Goal: Task Accomplishment & Management: Complete application form

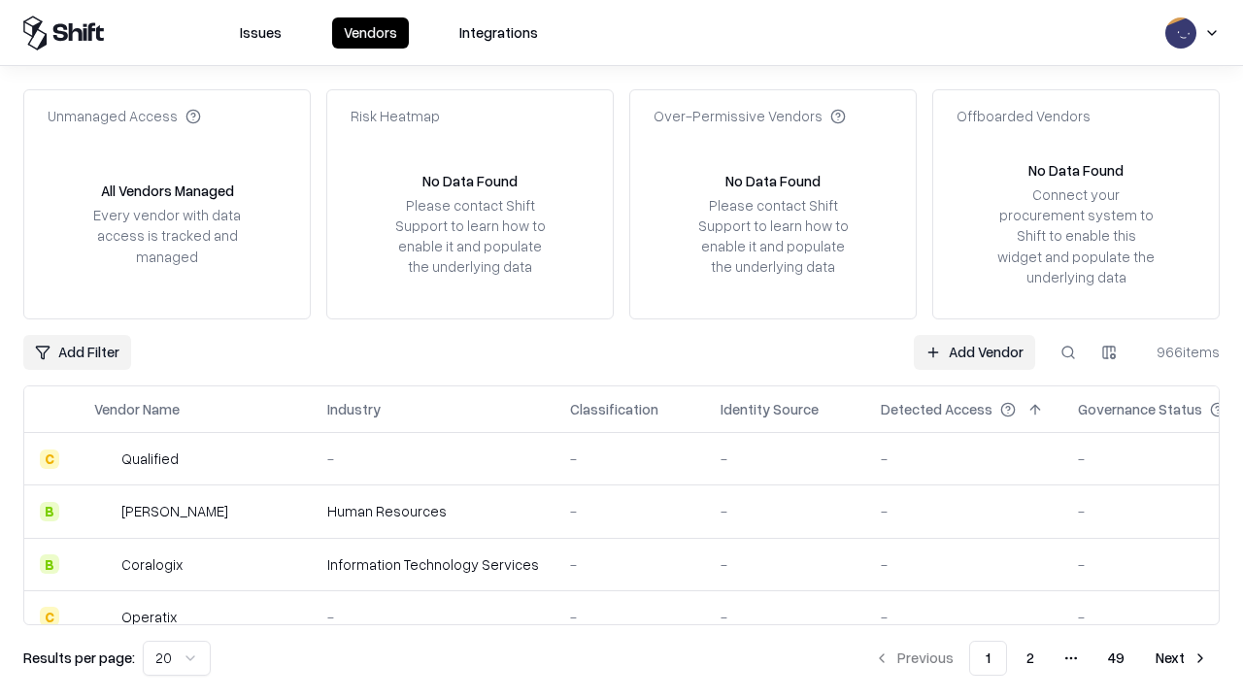
click at [974, 352] on link "Add Vendor" at bounding box center [974, 352] width 121 height 35
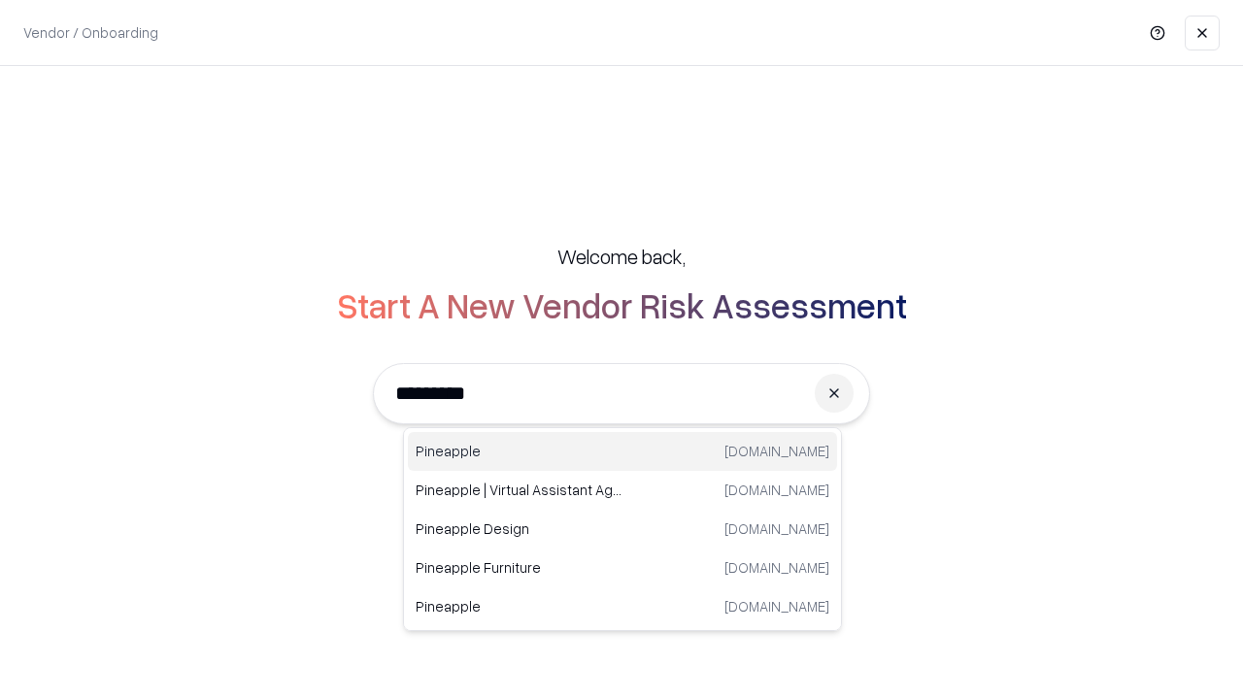
click at [622, 452] on div "Pineapple [DOMAIN_NAME]" at bounding box center [622, 451] width 429 height 39
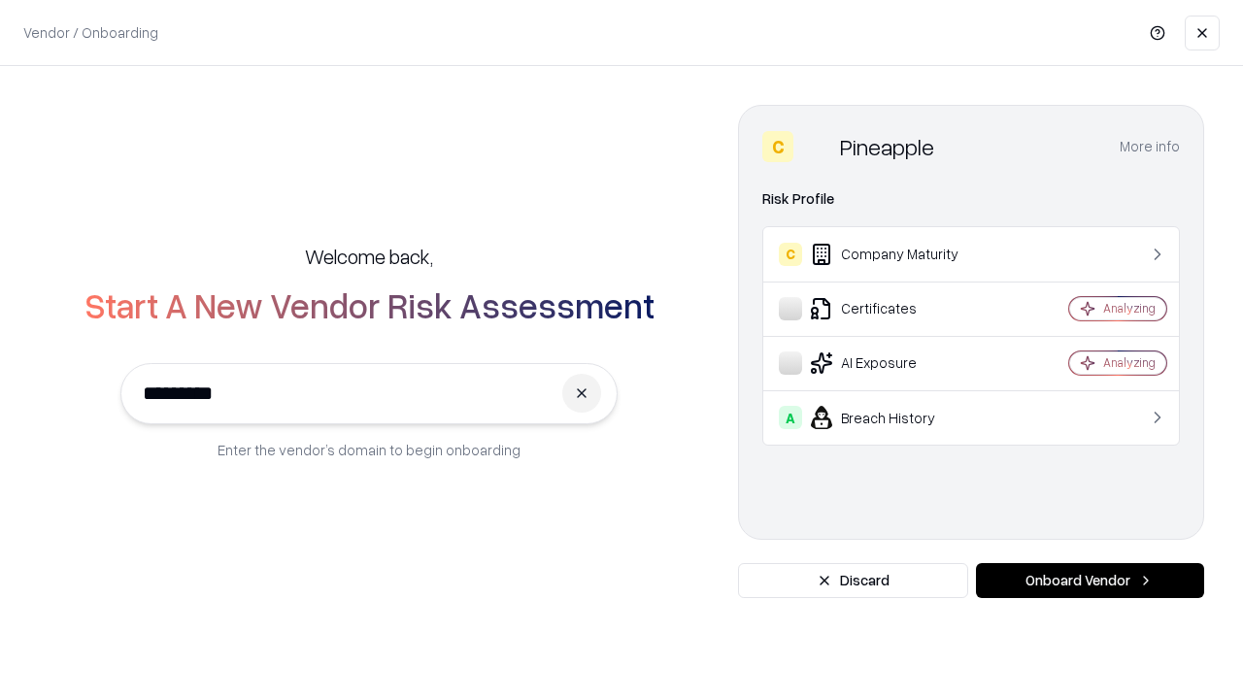
type input "*********"
click at [1090, 581] on button "Onboard Vendor" at bounding box center [1090, 580] width 228 height 35
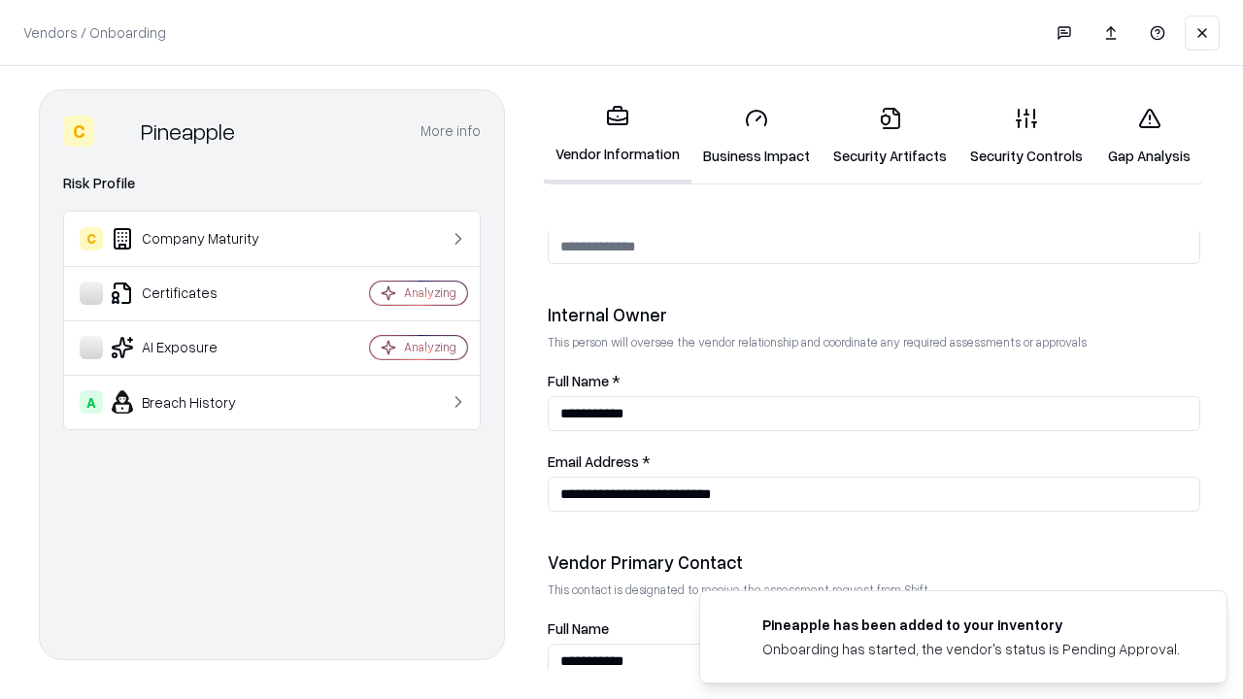
scroll to position [1006, 0]
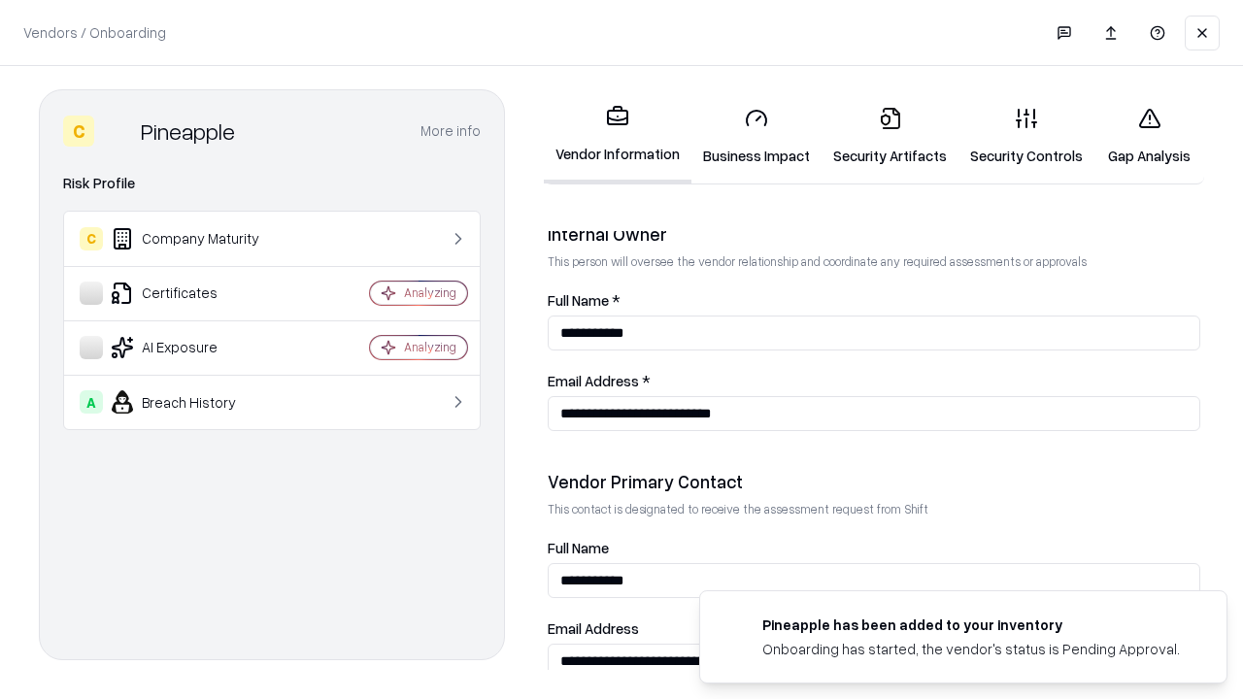
click at [756, 136] on link "Business Impact" at bounding box center [756, 136] width 130 height 90
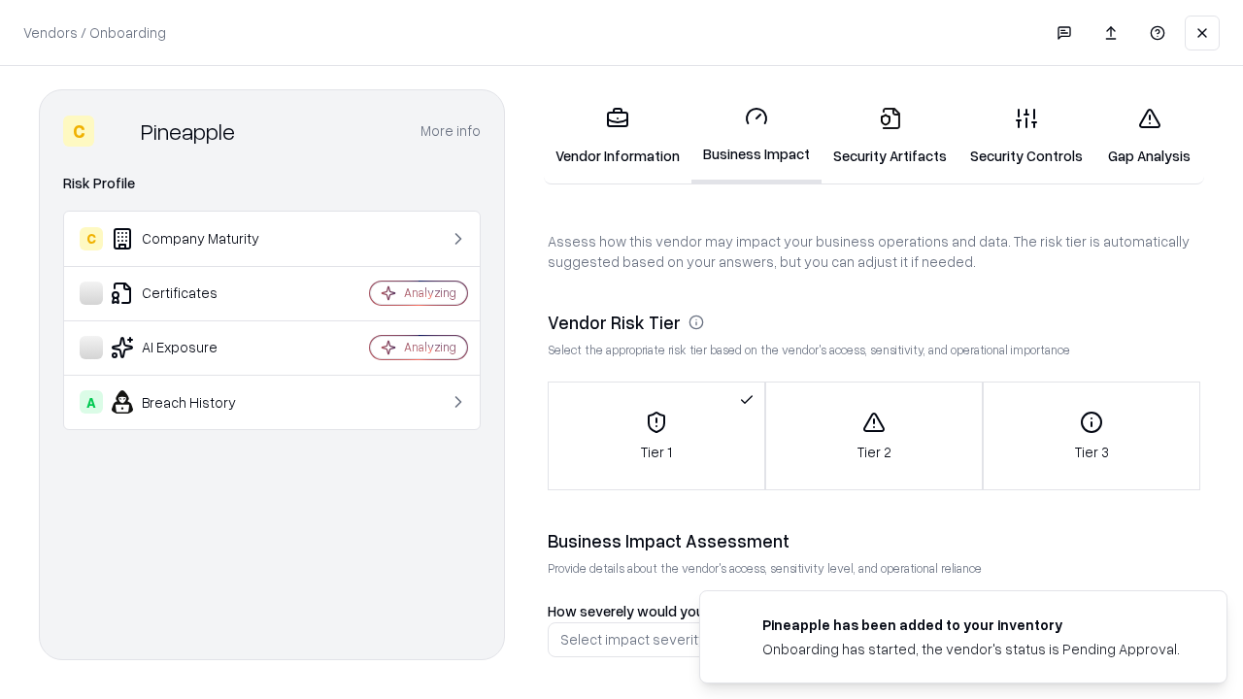
click at [890, 136] on link "Security Artifacts" at bounding box center [890, 136] width 137 height 90
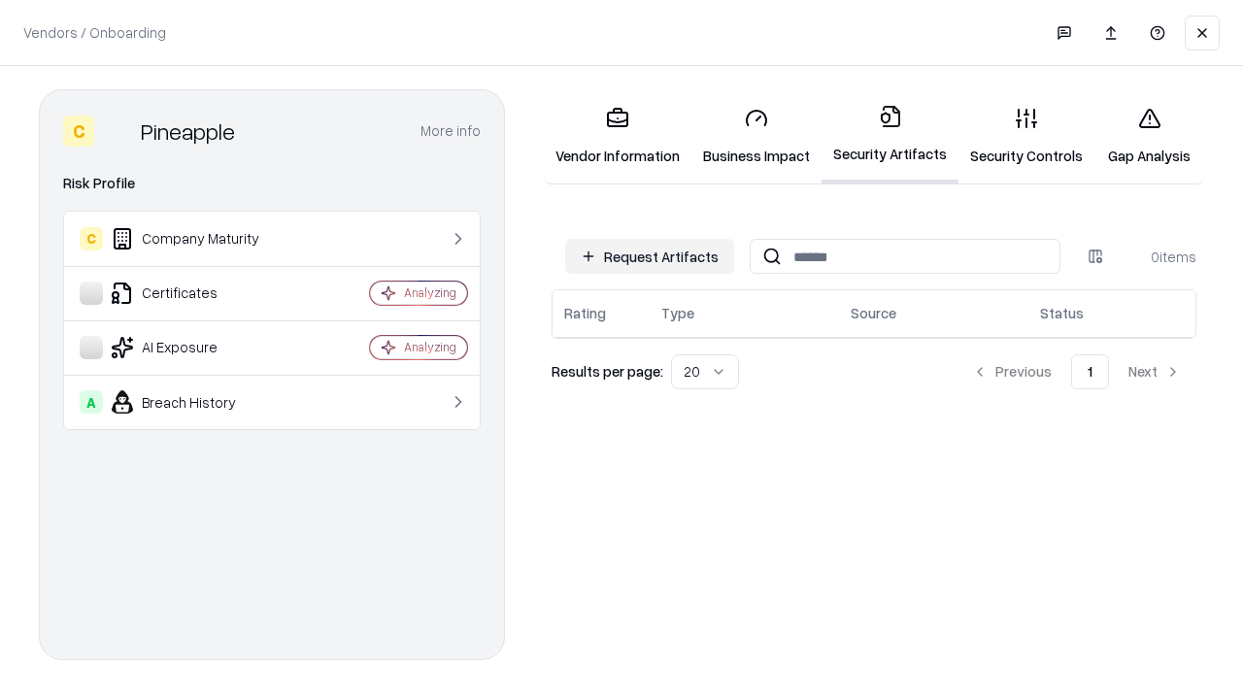
click at [650, 256] on button "Request Artifacts" at bounding box center [649, 256] width 169 height 35
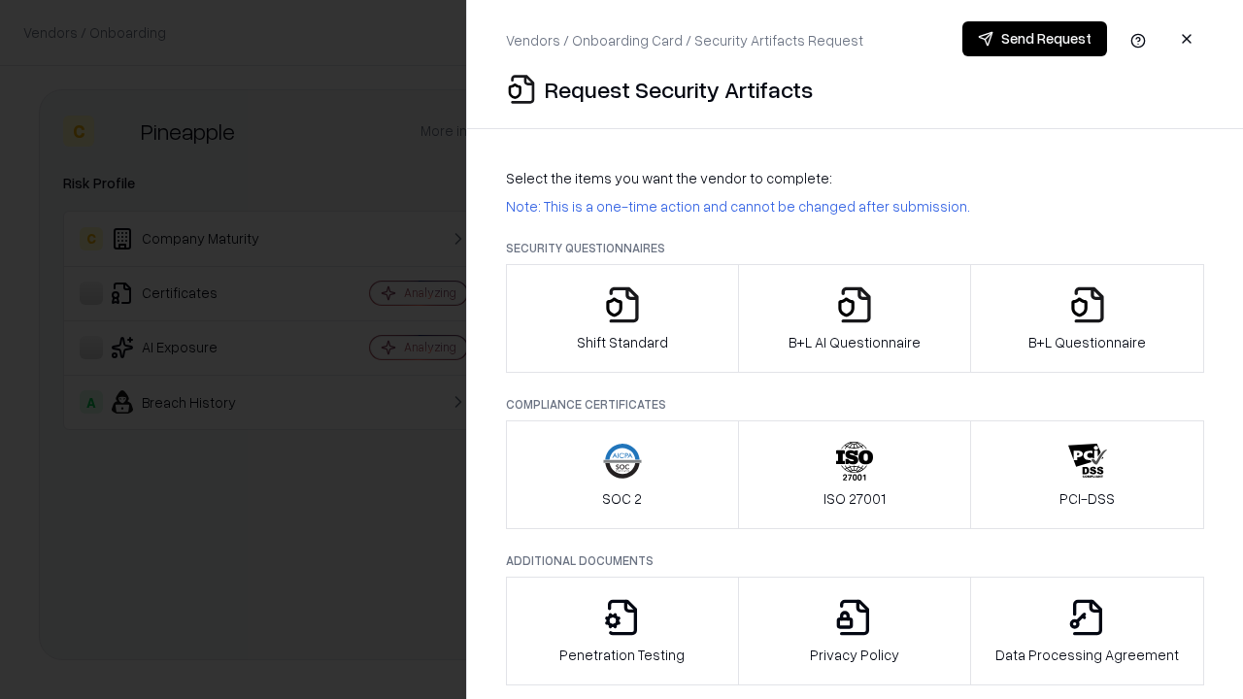
click at [622, 319] on icon "button" at bounding box center [622, 305] width 39 height 39
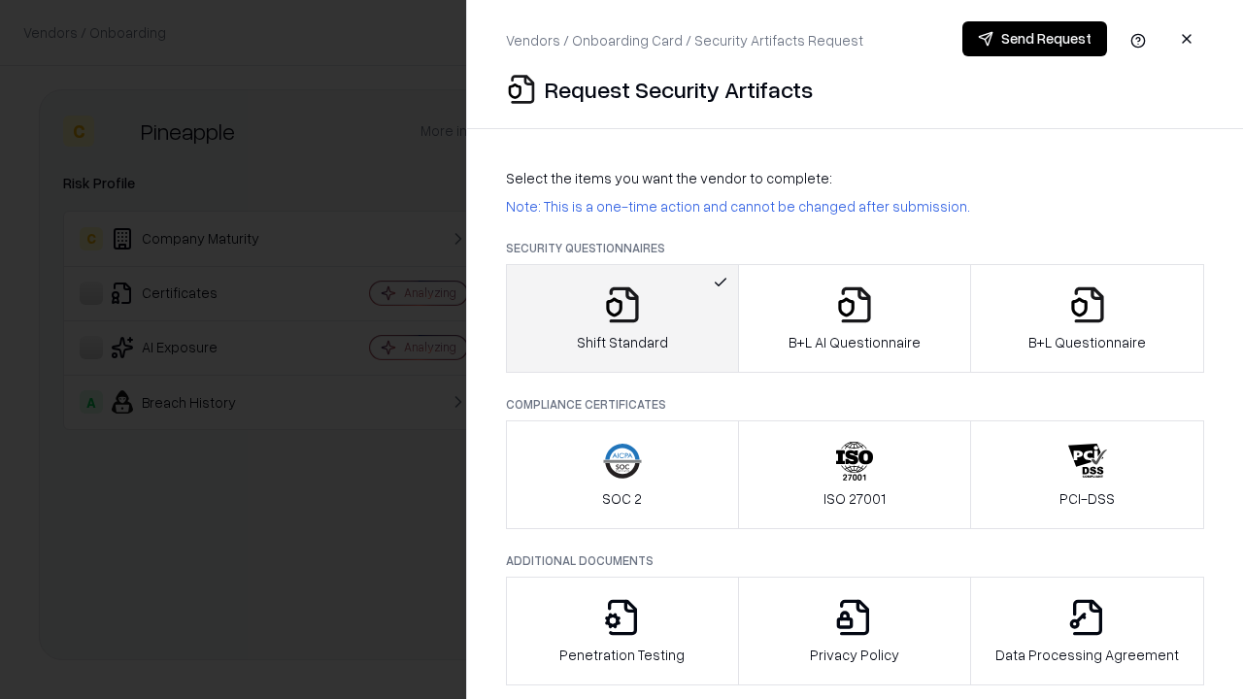
click at [1034, 39] on button "Send Request" at bounding box center [1034, 38] width 145 height 35
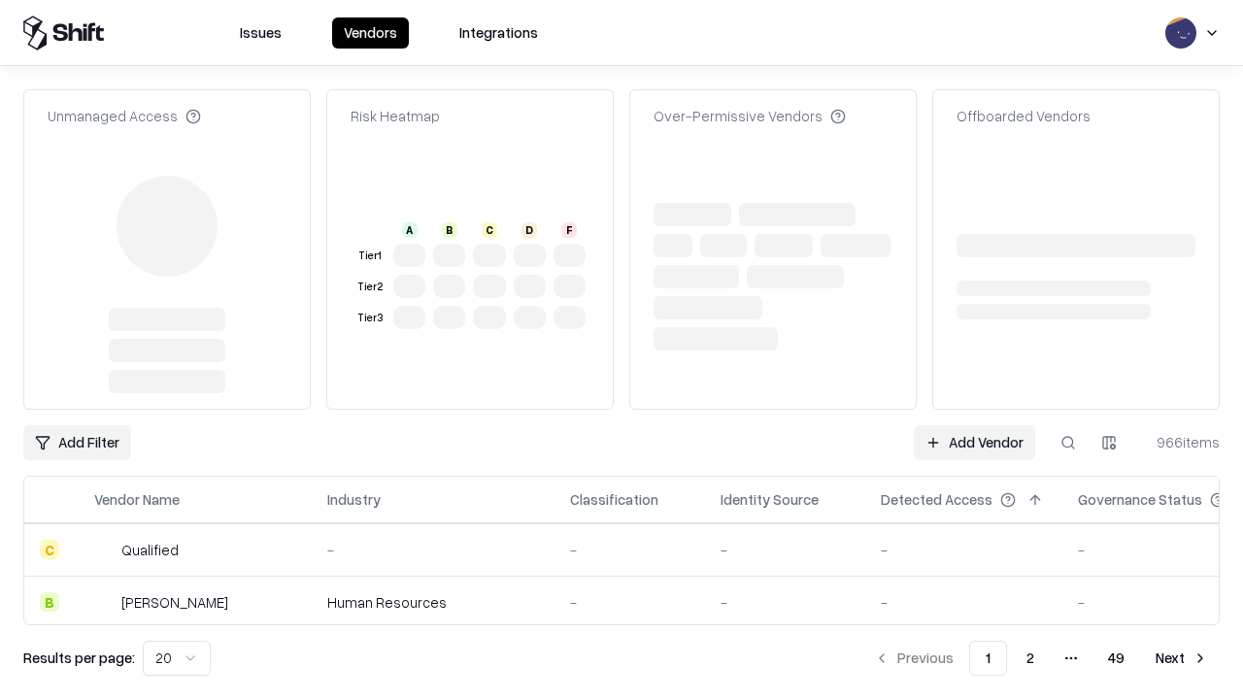
click at [974, 443] on link "Add Vendor" at bounding box center [974, 442] width 121 height 35
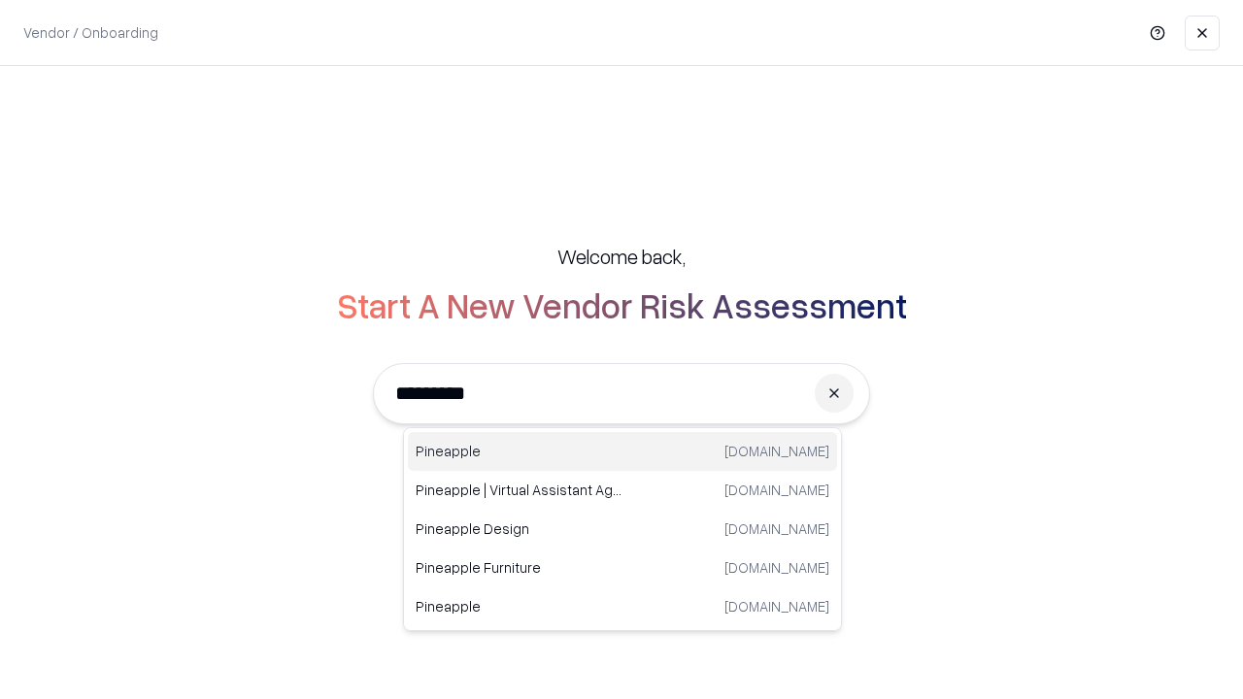
click at [622, 452] on div "Pineapple [DOMAIN_NAME]" at bounding box center [622, 451] width 429 height 39
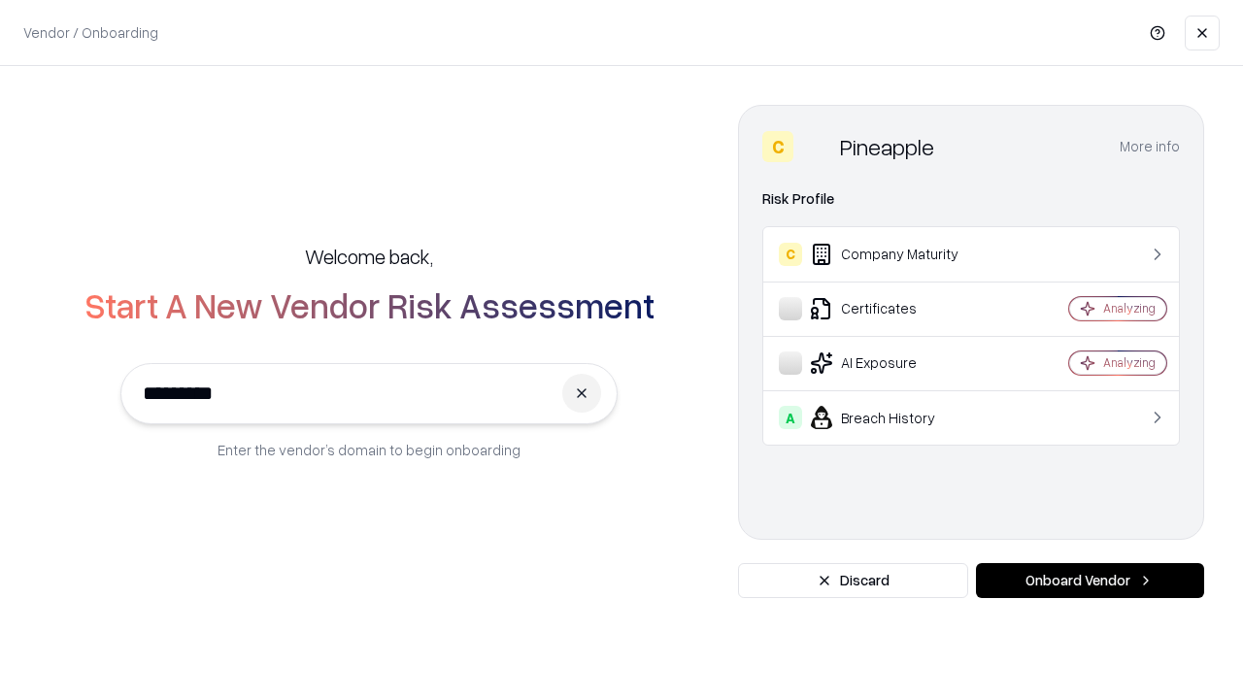
type input "*********"
click at [1090, 581] on button "Onboard Vendor" at bounding box center [1090, 580] width 228 height 35
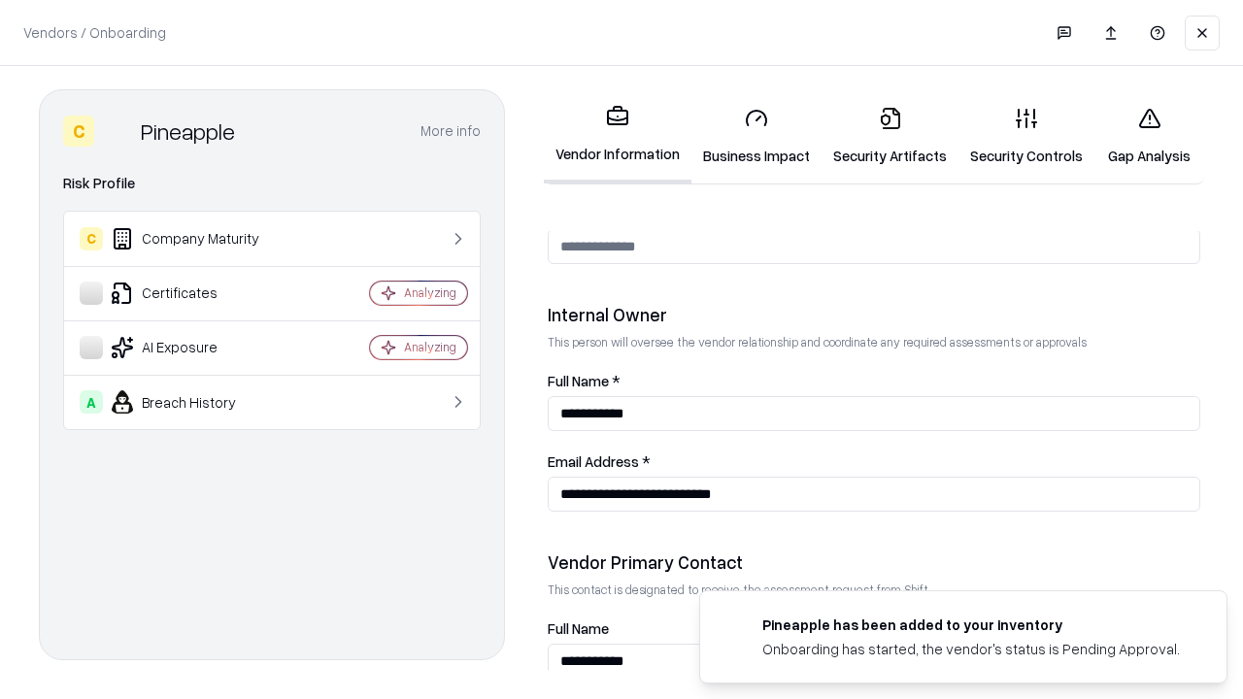
scroll to position [1006, 0]
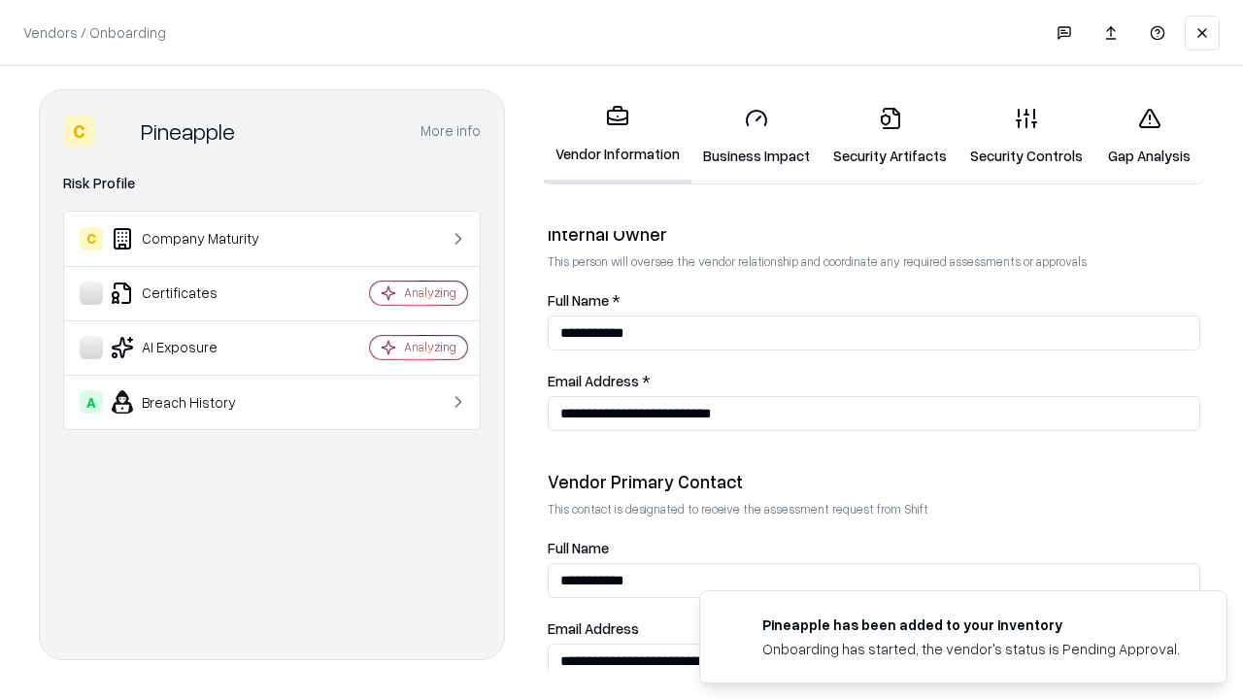
click at [1149, 136] on link "Gap Analysis" at bounding box center [1149, 136] width 110 height 90
